Goal: Check status: Check status

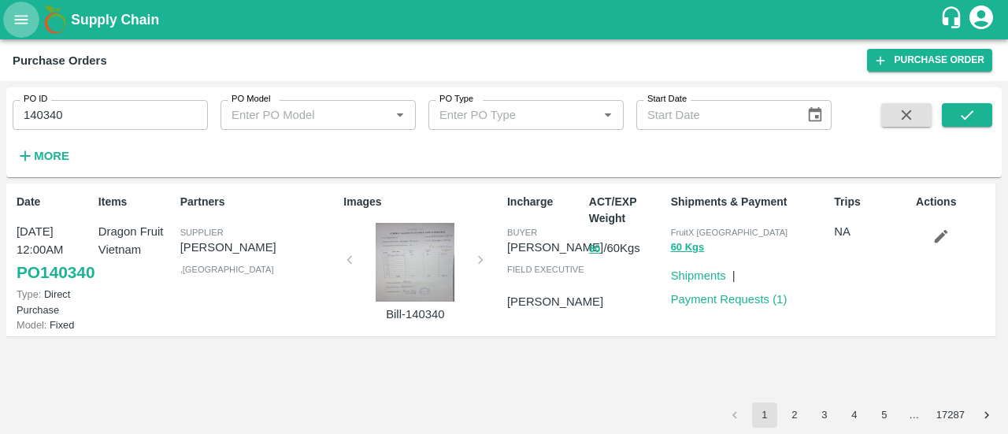
drag, startPoint x: 0, startPoint y: 0, endPoint x: 22, endPoint y: 17, distance: 28.0
click at [22, 17] on icon "open drawer" at bounding box center [21, 19] width 17 height 17
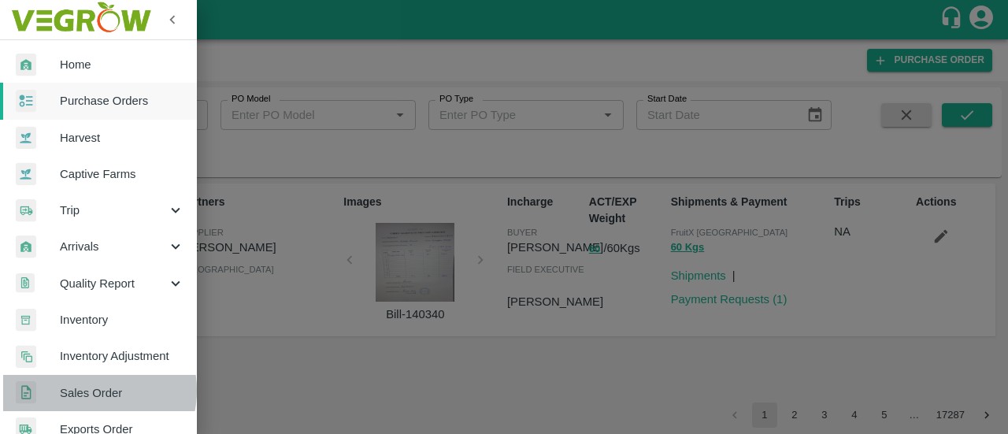
click at [83, 390] on span "Sales Order" at bounding box center [122, 392] width 124 height 17
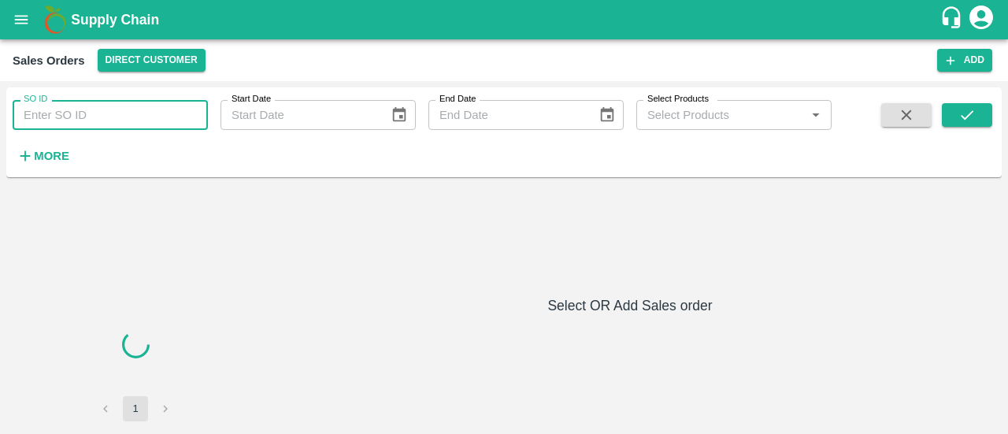
click at [77, 111] on input "SO ID" at bounding box center [110, 115] width 195 height 30
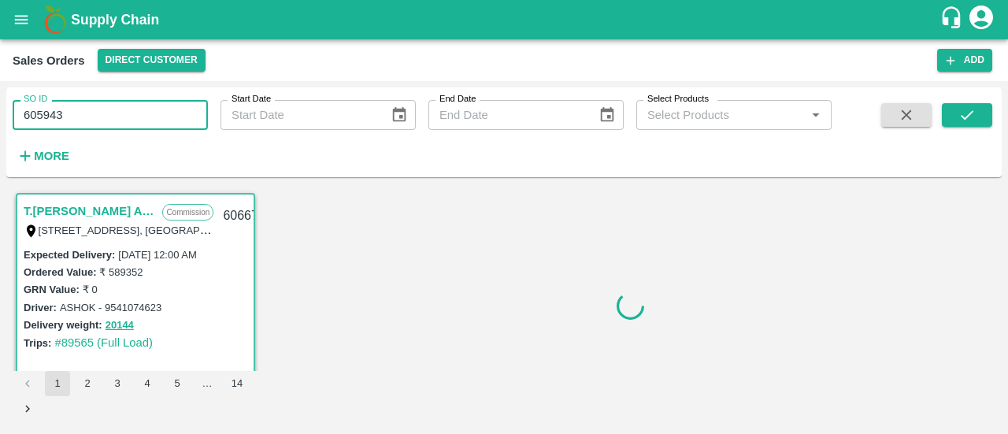
click at [77, 111] on input "605943" at bounding box center [110, 115] width 195 height 30
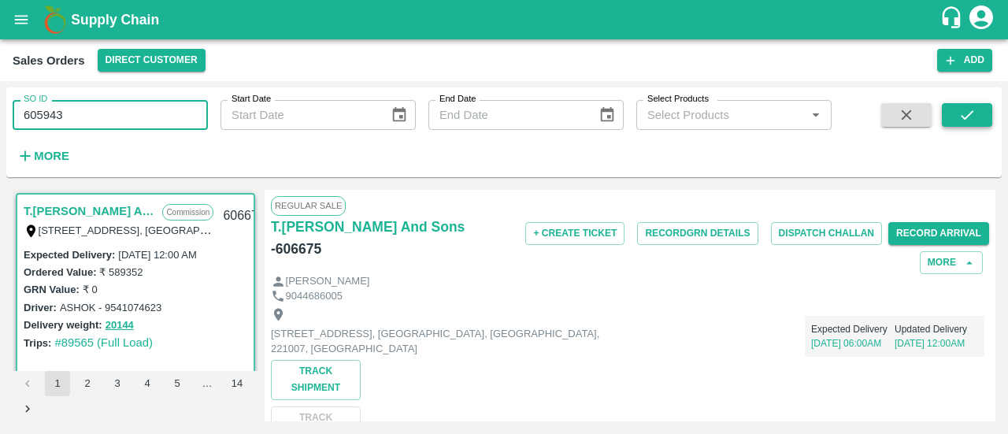
type input "605943"
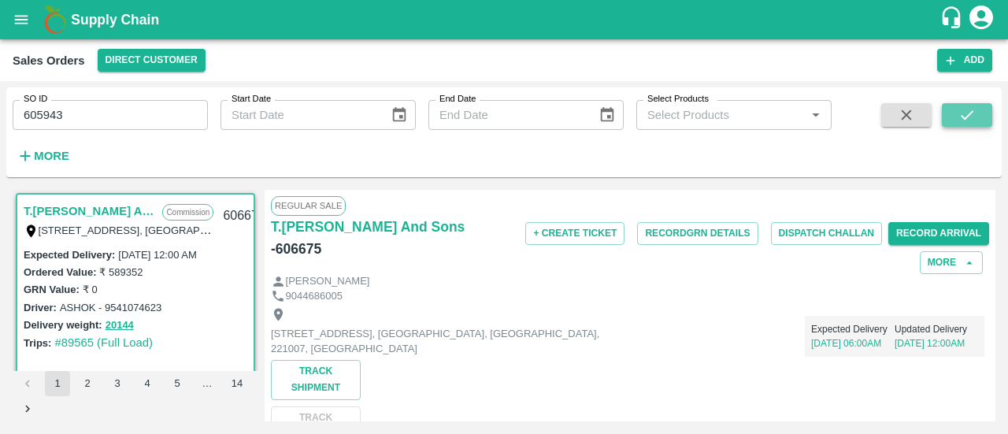
click at [964, 114] on icon "submit" at bounding box center [966, 114] width 17 height 17
